Goal: Check status: Check status

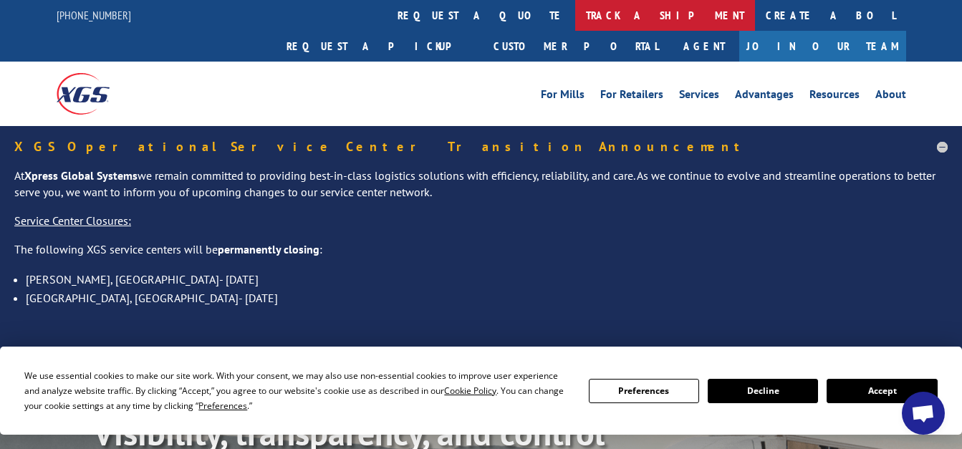
click at [575, 19] on link "track a shipment" at bounding box center [665, 15] width 180 height 31
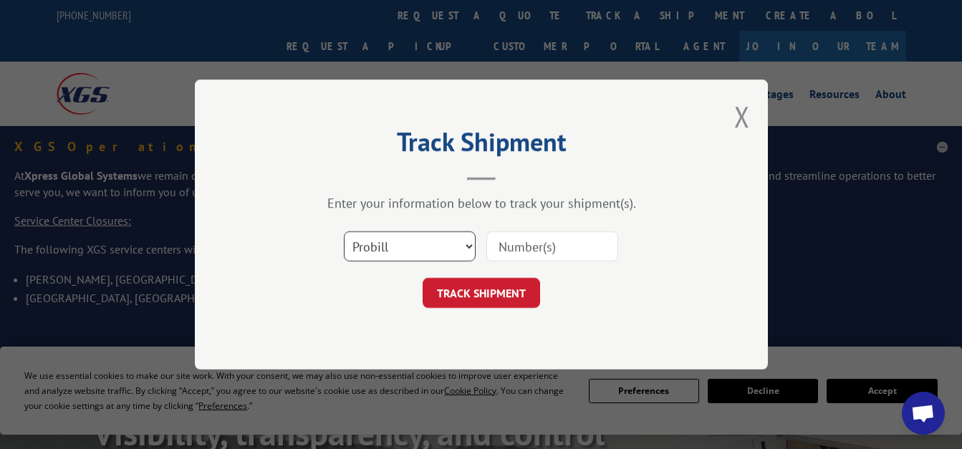
click at [461, 241] on select "Select category... Probill BOL PO" at bounding box center [410, 246] width 132 height 30
click at [510, 247] on input at bounding box center [552, 246] width 132 height 30
type input "17566009"
click at [456, 296] on button "TRACK SHIPMENT" at bounding box center [481, 293] width 117 height 30
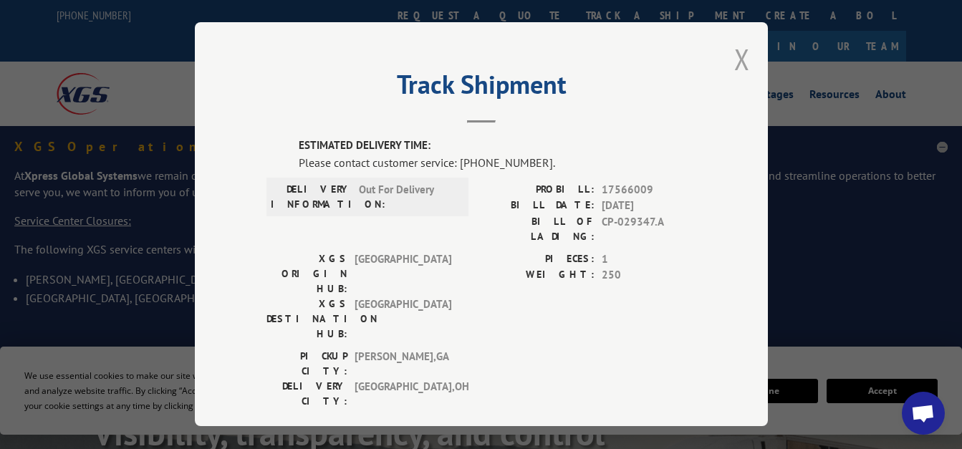
click at [738, 52] on button "Close modal" at bounding box center [742, 59] width 16 height 38
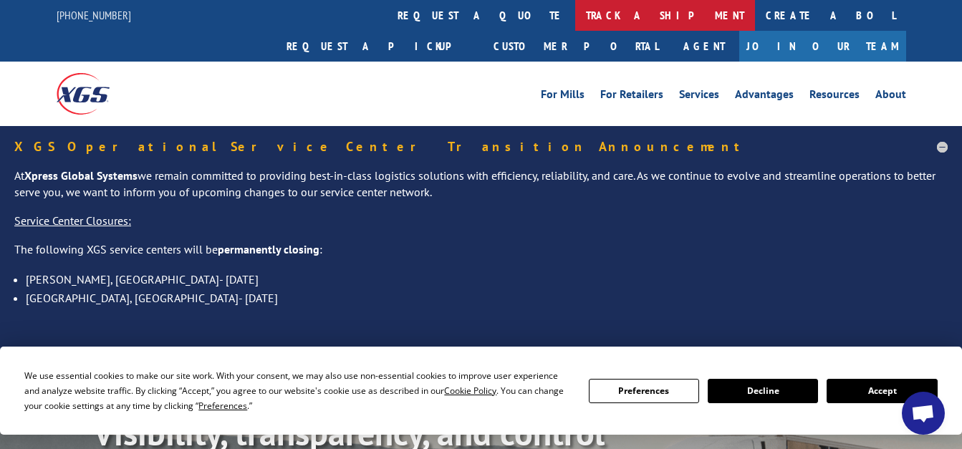
click at [575, 21] on link "track a shipment" at bounding box center [665, 15] width 180 height 31
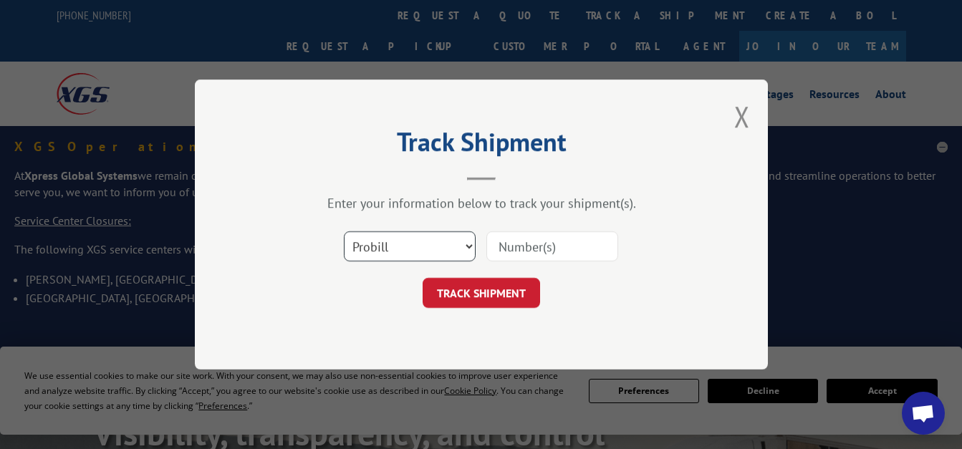
click at [458, 246] on select "Select category... Probill BOL PO" at bounding box center [410, 246] width 132 height 30
select select "po"
click at [344, 231] on select "Select category... Probill BOL PO" at bounding box center [410, 246] width 132 height 30
click at [516, 250] on input at bounding box center [552, 246] width 132 height 30
type input "RZ826"
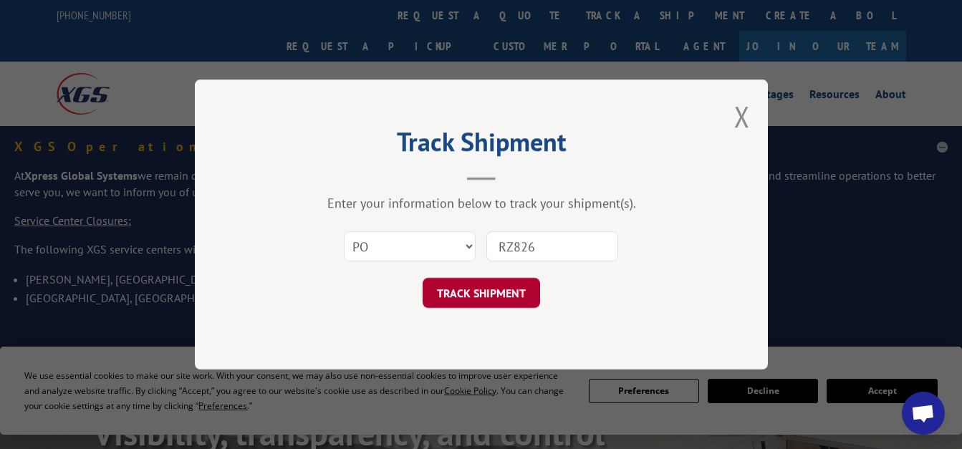
click at [523, 285] on button "TRACK SHIPMENT" at bounding box center [481, 293] width 117 height 30
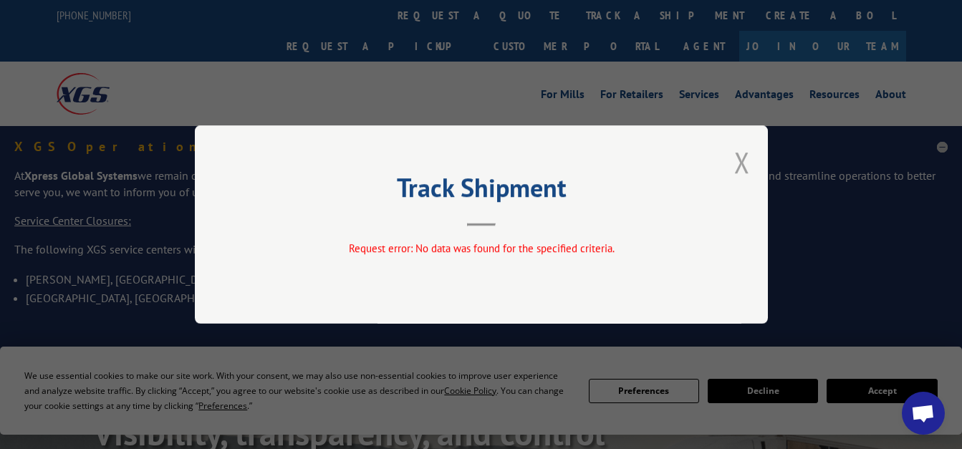
click at [744, 163] on button "Close modal" at bounding box center [742, 162] width 16 height 38
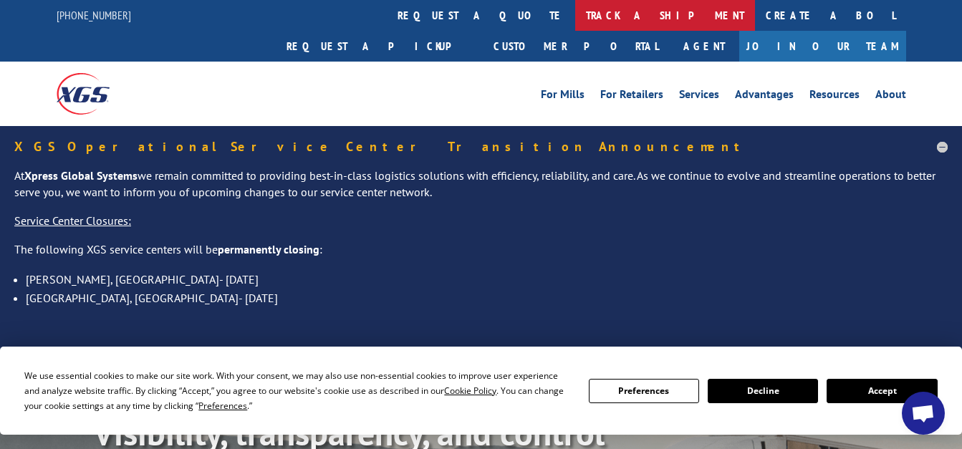
click at [575, 11] on link "track a shipment" at bounding box center [665, 15] width 180 height 31
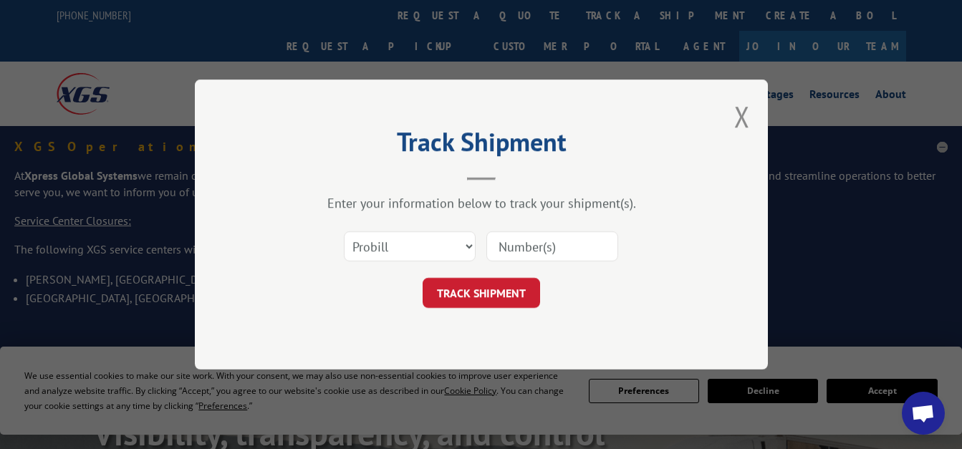
click at [529, 240] on input at bounding box center [552, 246] width 132 height 30
type input "RZ826"
click at [506, 285] on button "TRACK SHIPMENT" at bounding box center [481, 293] width 117 height 30
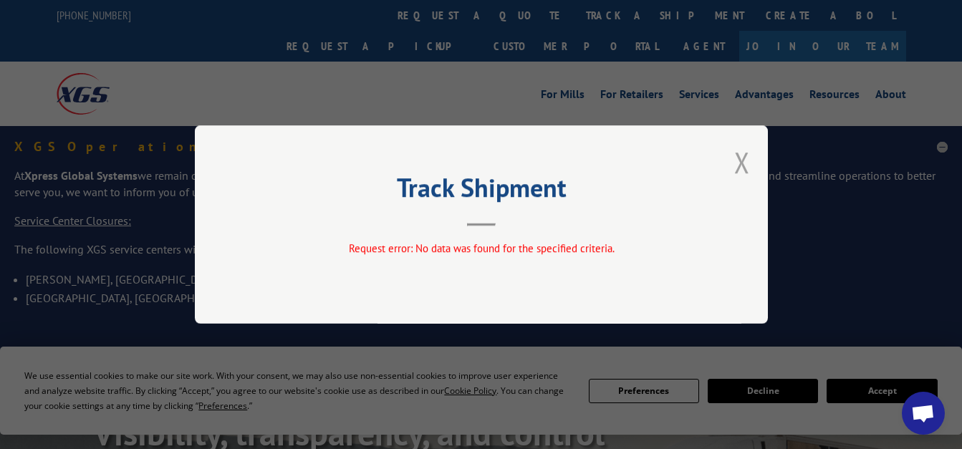
click at [742, 159] on button "Close modal" at bounding box center [742, 162] width 16 height 38
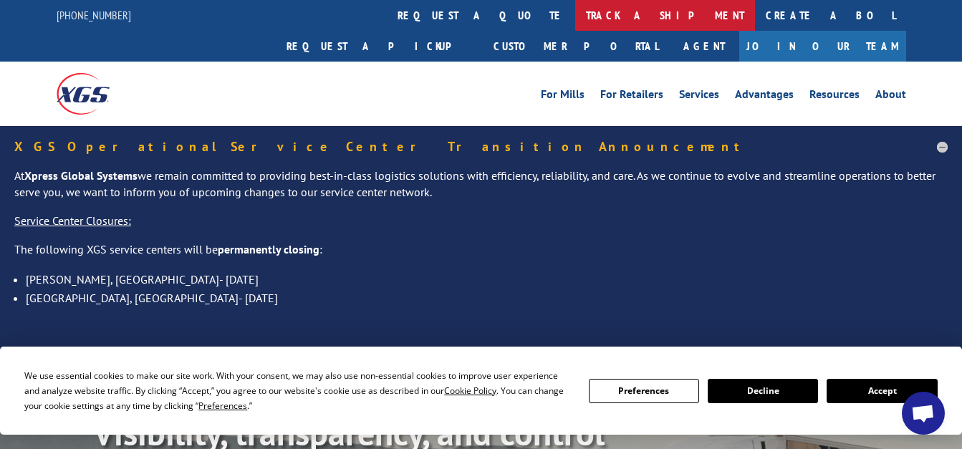
click at [575, 20] on link "track a shipment" at bounding box center [665, 15] width 180 height 31
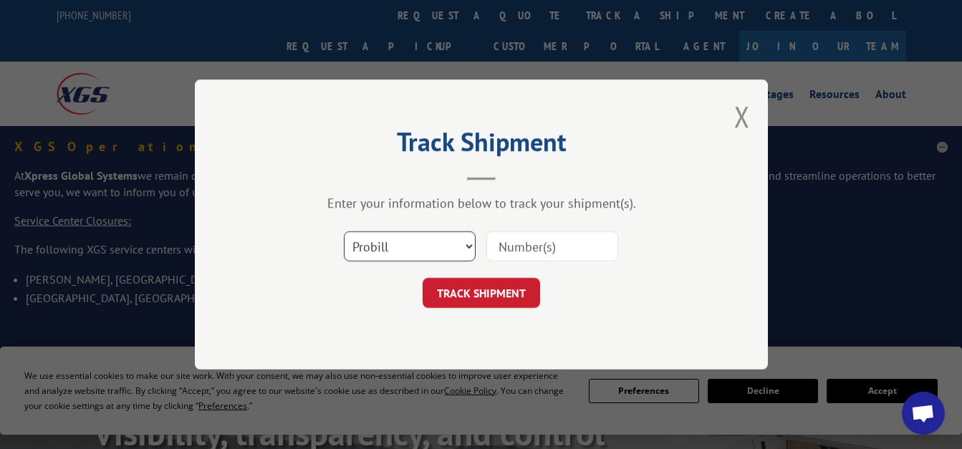
click at [466, 240] on select "Select category... Probill BOL PO" at bounding box center [410, 246] width 132 height 30
select select "bol"
click at [344, 231] on select "Select category... Probill BOL PO" at bounding box center [410, 246] width 132 height 30
click at [506, 251] on input at bounding box center [552, 246] width 132 height 30
type input "RZ826"
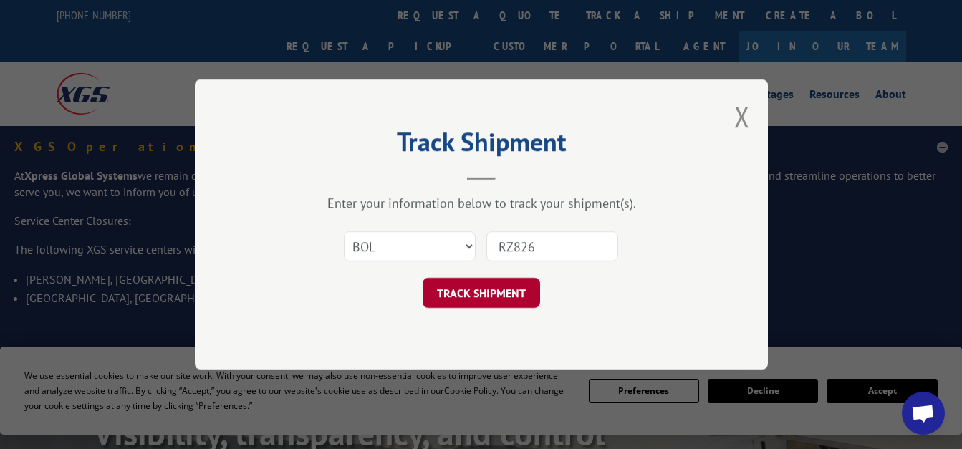
click at [507, 293] on button "TRACK SHIPMENT" at bounding box center [481, 293] width 117 height 30
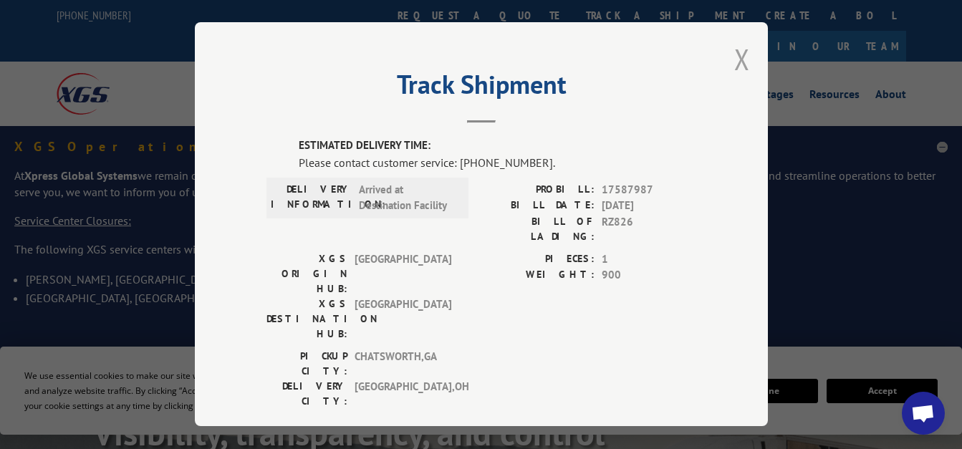
click at [738, 47] on button "Close modal" at bounding box center [742, 59] width 16 height 38
